Goal: Information Seeking & Learning: Learn about a topic

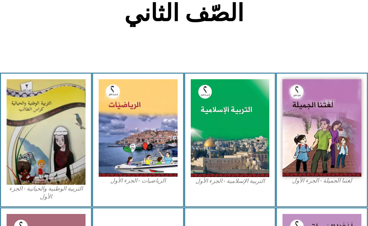
scroll to position [183, 0]
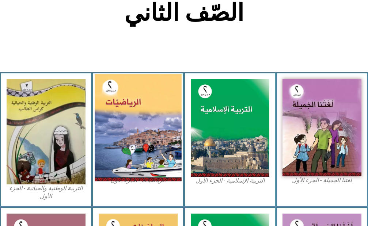
click at [144, 133] on img at bounding box center [138, 127] width 87 height 107
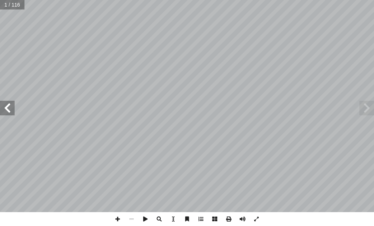
click at [9, 109] on span at bounding box center [7, 108] width 15 height 15
click at [12, 111] on span at bounding box center [7, 108] width 15 height 15
click at [6, 107] on span at bounding box center [7, 108] width 15 height 15
